Goal: Task Accomplishment & Management: Complete application form

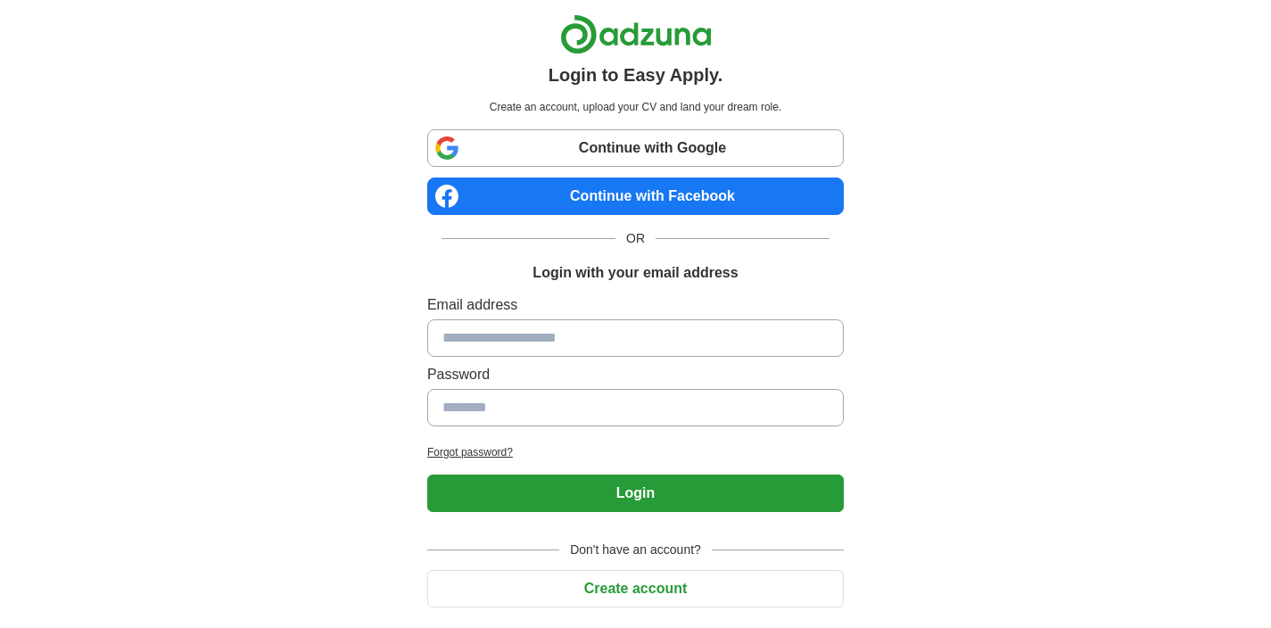
click at [830, 335] on input at bounding box center [635, 337] width 417 height 37
click at [427, 335] on protonpass-control-ed1f at bounding box center [427, 336] width 0 height 15
click at [914, 323] on div "Login to Easy Apply. Create an account, upload your CV and land your dream role…" at bounding box center [635, 337] width 1113 height 674
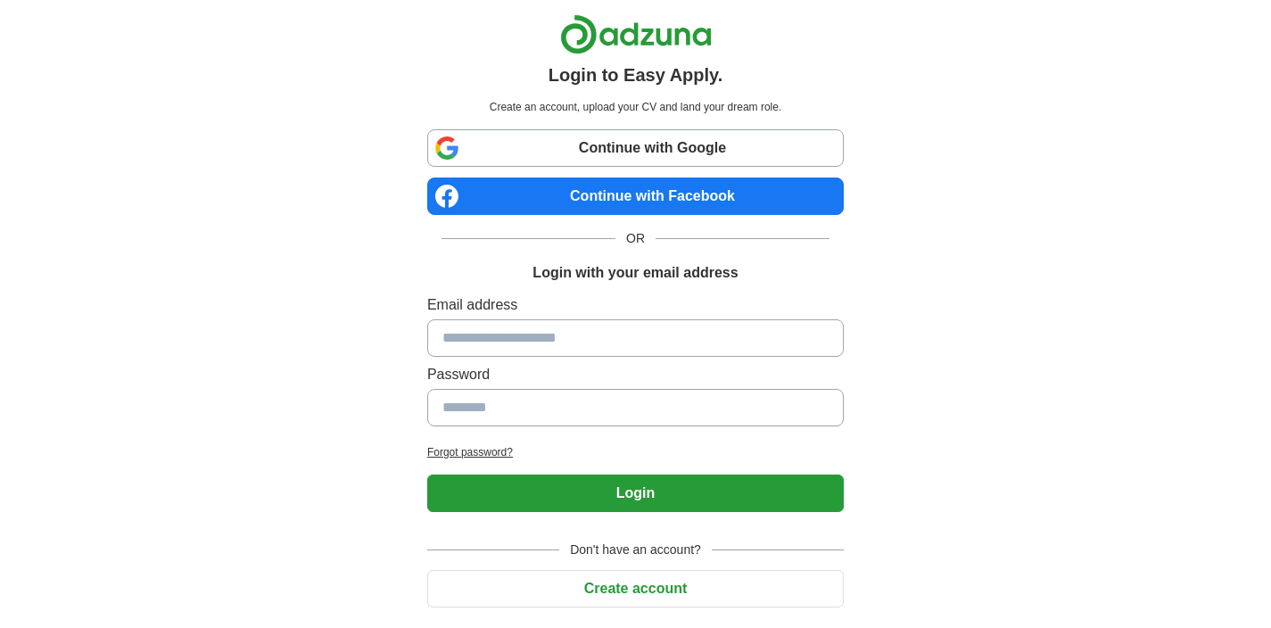
click at [768, 345] on input at bounding box center [635, 337] width 417 height 37
click at [737, 394] on input at bounding box center [635, 407] width 417 height 37
click at [763, 129] on link "Continue with Google" at bounding box center [635, 147] width 417 height 37
